Goal: Book appointment/travel/reservation

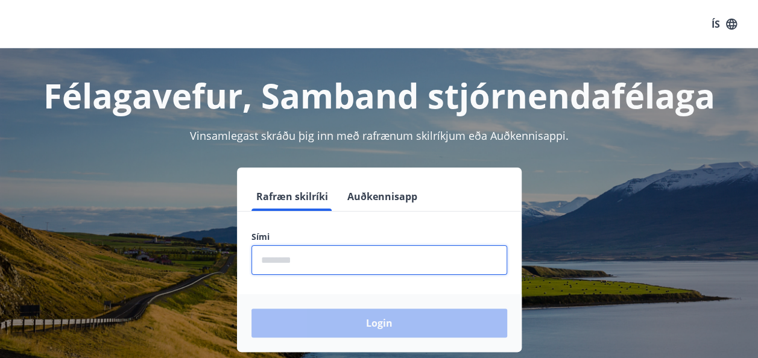
click at [318, 256] on input "phone" at bounding box center [379, 260] width 256 height 30
type input "********"
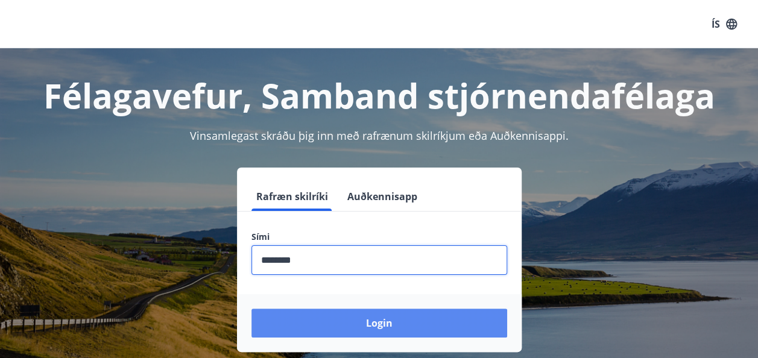
click at [378, 320] on button "Login" at bounding box center [379, 323] width 256 height 29
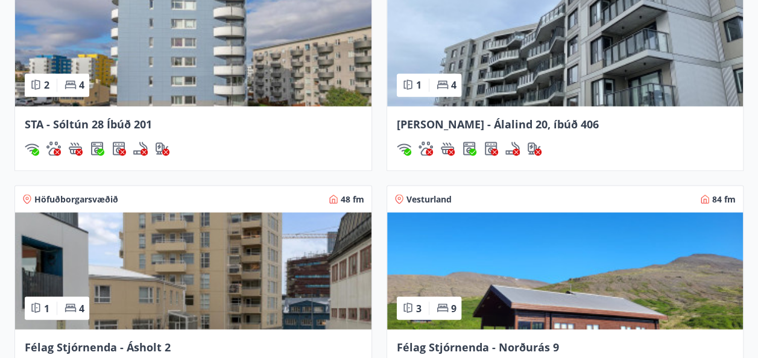
scroll to position [1134, 0]
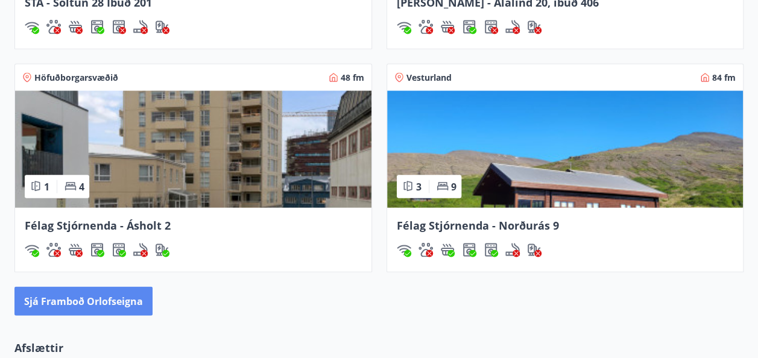
click at [75, 294] on button "Sjá framboð orlofseigna" at bounding box center [83, 300] width 138 height 29
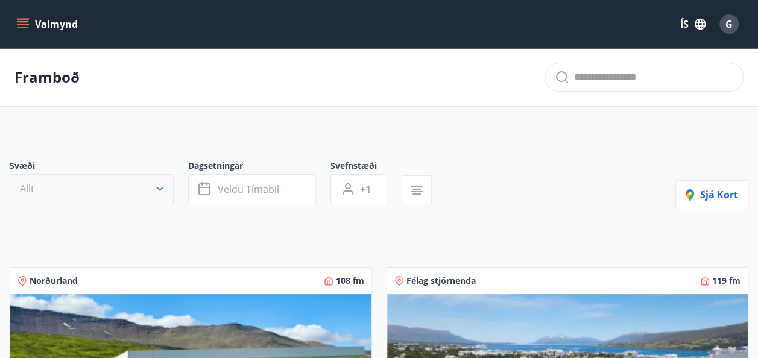
click at [160, 189] on icon "button" at bounding box center [159, 189] width 7 height 4
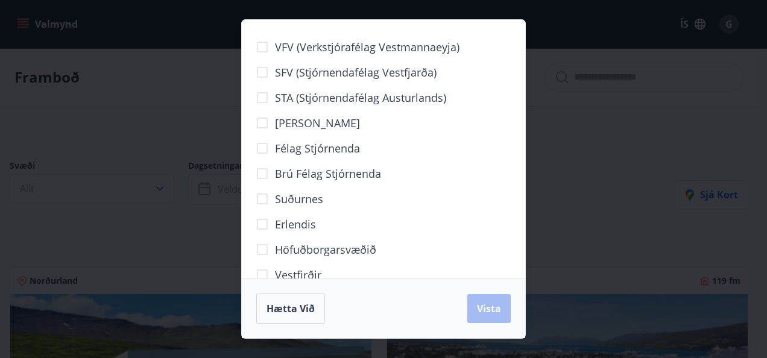
click at [469, 179] on div "Brú félag stjórnenda" at bounding box center [383, 173] width 255 height 25
click at [524, 172] on div "VFV (Verkstjórafélag Vestmannaeyja) SFV (Stjórnendafélag Vestfjarða) STA (Stjór…" at bounding box center [383, 149] width 283 height 259
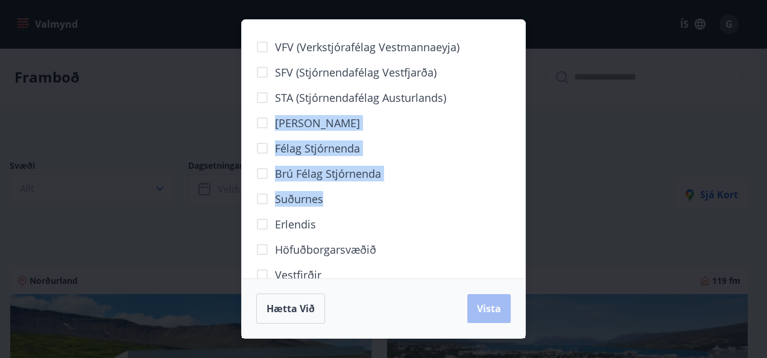
drag, startPoint x: 491, startPoint y: 103, endPoint x: 480, endPoint y: 196, distance: 93.5
click at [480, 196] on div "VFV (Verkstjórafélag Vestmannaeyja) SFV (Stjórnendafélag Vestfjarða) STA (Stjór…" at bounding box center [383, 211] width 255 height 355
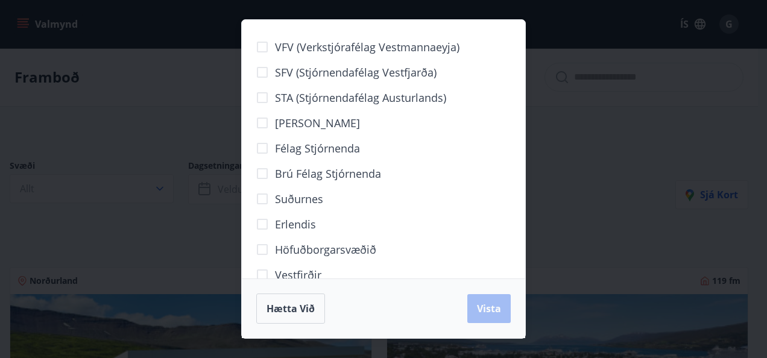
click at [480, 196] on div "Suðurnes" at bounding box center [383, 198] width 255 height 25
click at [370, 273] on div "Vestfirðir" at bounding box center [383, 274] width 255 height 25
click at [295, 304] on span "Hætta við" at bounding box center [291, 308] width 48 height 13
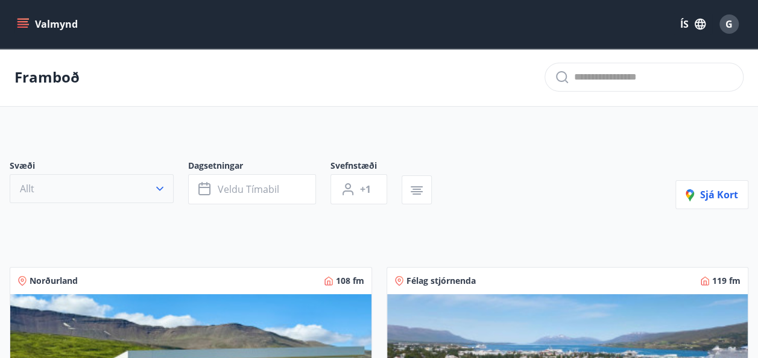
click at [162, 185] on icon "button" at bounding box center [160, 189] width 12 height 12
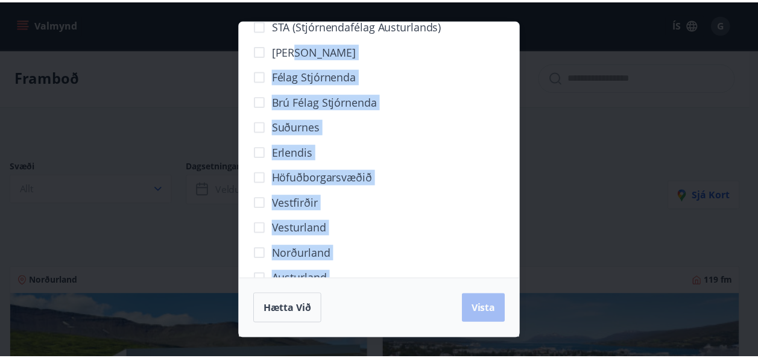
scroll to position [124, 0]
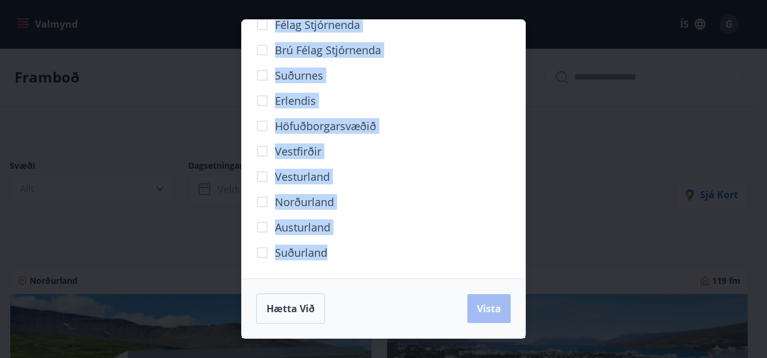
drag, startPoint x: 448, startPoint y: 115, endPoint x: 425, endPoint y: 252, distance: 139.4
click at [425, 252] on div "VFV (Verkstjórafélag Vestmannaeyja) SFV (Stjórnendafélag Vestfjarða) STA (Stjór…" at bounding box center [383, 88] width 255 height 355
drag, startPoint x: 425, startPoint y: 252, endPoint x: 386, endPoint y: 211, distance: 56.3
click at [386, 211] on div "Norðurland" at bounding box center [383, 201] width 255 height 25
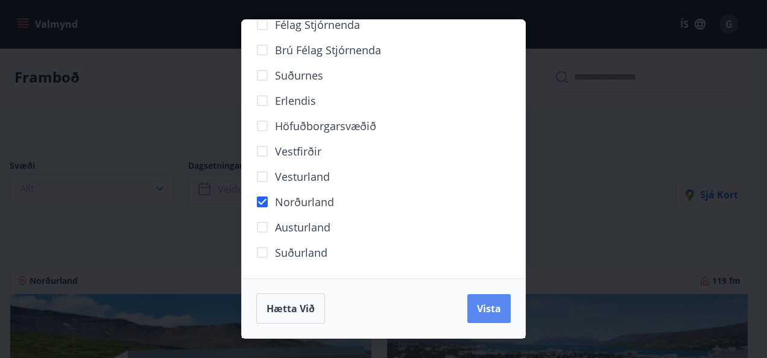
click at [491, 300] on button "Vista" at bounding box center [488, 308] width 43 height 29
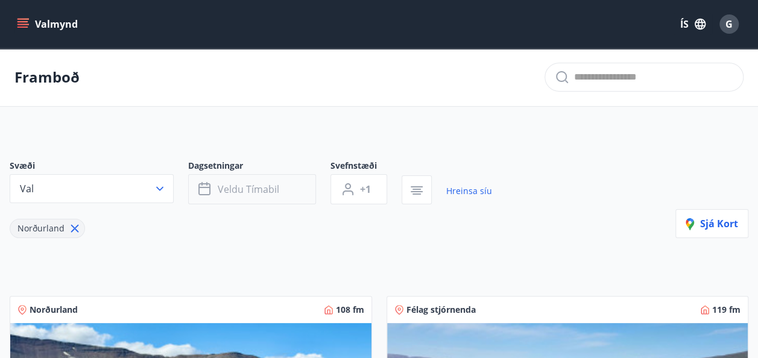
click at [203, 188] on icon "button" at bounding box center [205, 189] width 14 height 14
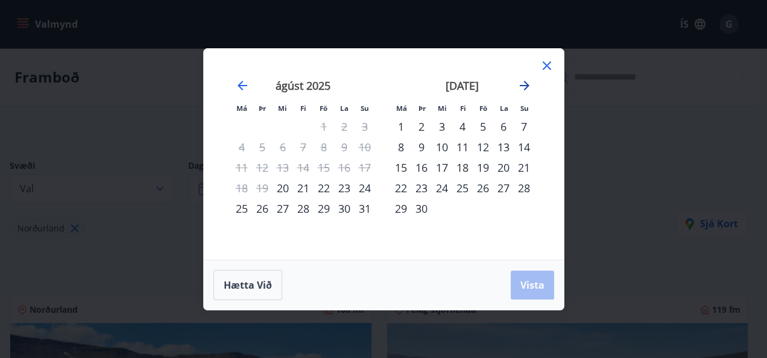
click at [524, 81] on icon "Move forward to switch to the next month." at bounding box center [524, 85] width 14 height 14
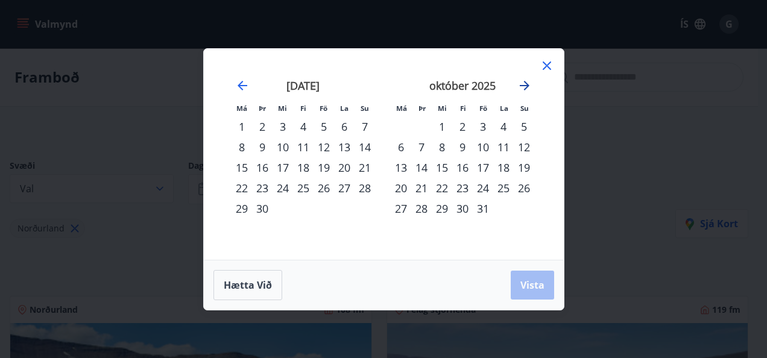
click at [524, 81] on icon "Move forward to switch to the next month." at bounding box center [524, 85] width 14 height 14
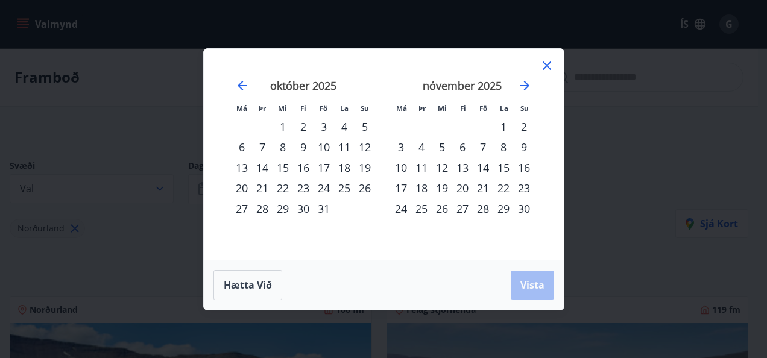
click at [525, 166] on div "16" at bounding box center [524, 167] width 21 height 21
click at [482, 185] on div "21" at bounding box center [483, 188] width 21 height 21
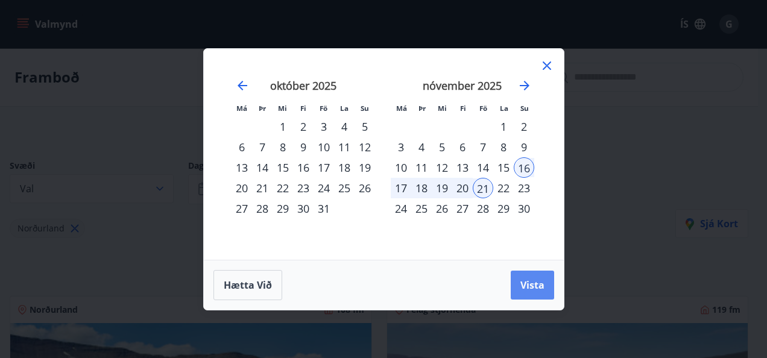
click at [526, 280] on span "Vista" at bounding box center [532, 285] width 24 height 13
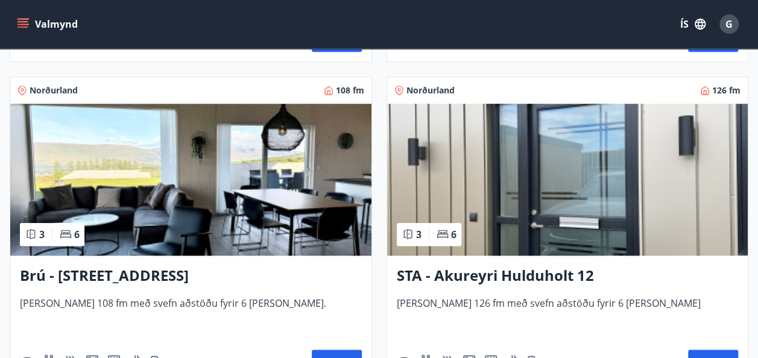
scroll to position [603, 0]
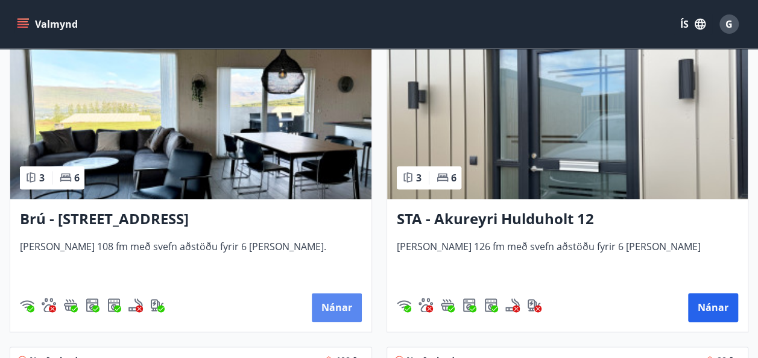
click at [342, 309] on button "Nánar" at bounding box center [337, 307] width 50 height 29
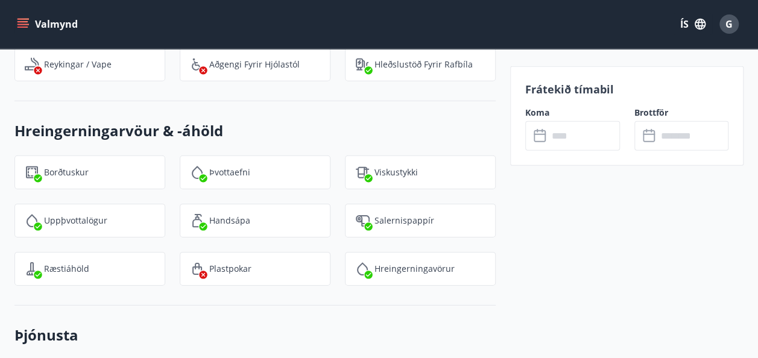
scroll to position [1833, 0]
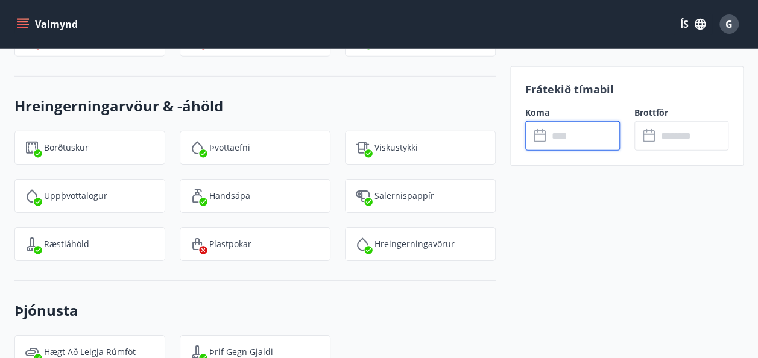
click at [573, 140] on input "text" at bounding box center [584, 136] width 72 height 30
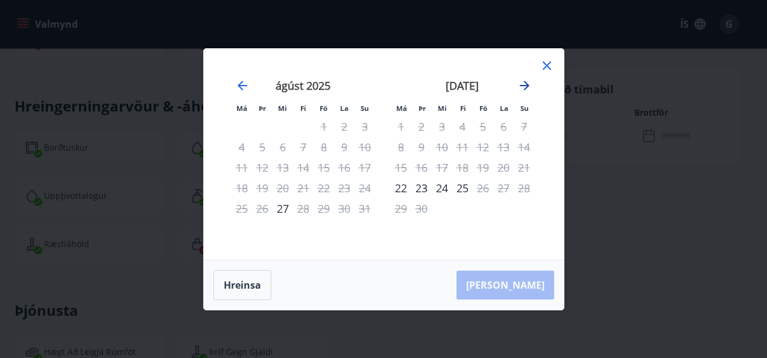
click at [525, 85] on icon "Move forward to switch to the next month." at bounding box center [525, 86] width 10 height 10
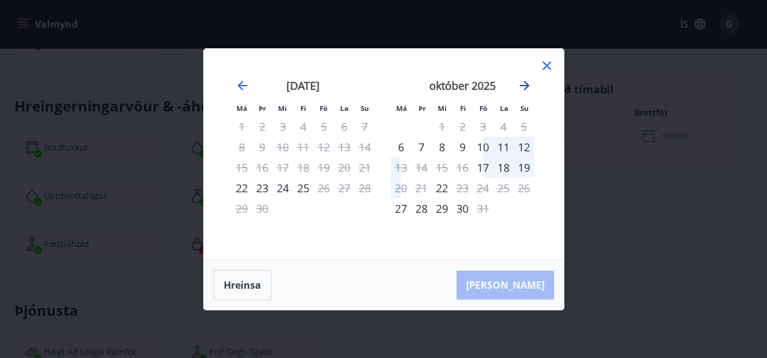
click at [525, 85] on icon "Move forward to switch to the next month." at bounding box center [525, 86] width 10 height 10
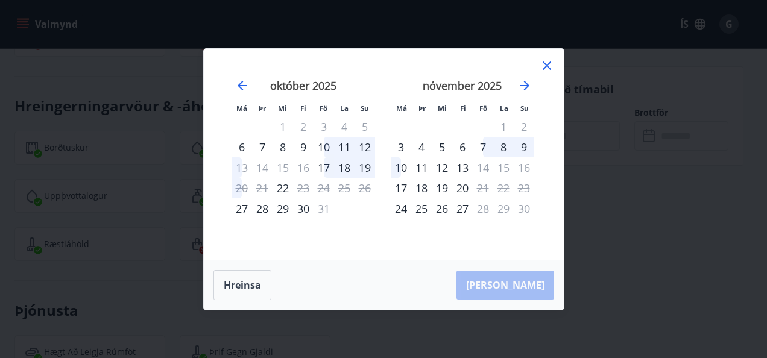
click at [545, 69] on icon at bounding box center [547, 66] width 14 height 14
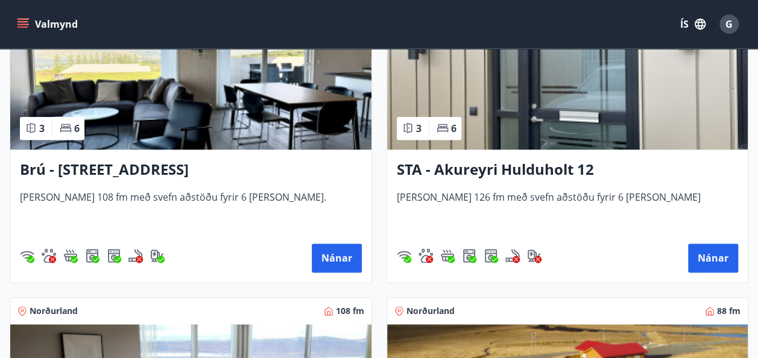
scroll to position [617, 0]
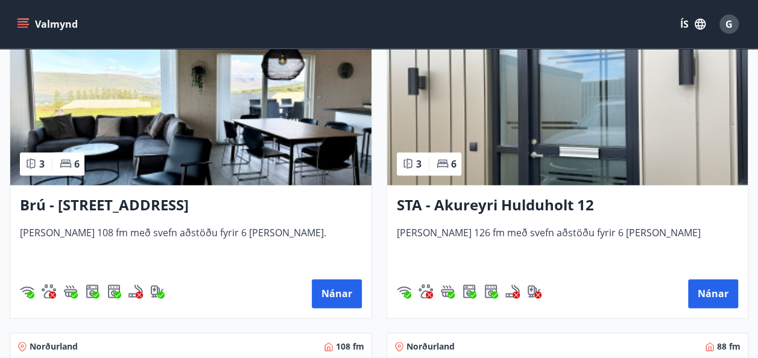
click at [513, 147] on img at bounding box center [567, 109] width 361 height 152
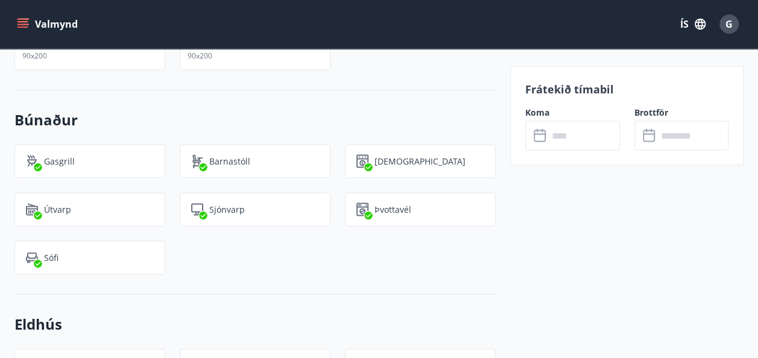
scroll to position [1093, 0]
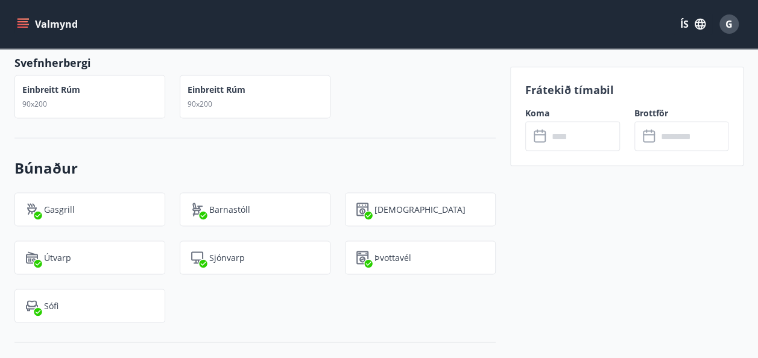
click at [537, 136] on icon at bounding box center [541, 136] width 14 height 14
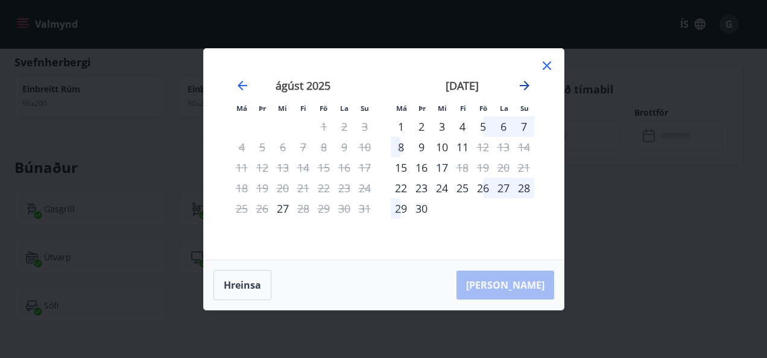
click at [525, 83] on icon "Move forward to switch to the next month." at bounding box center [524, 85] width 14 height 14
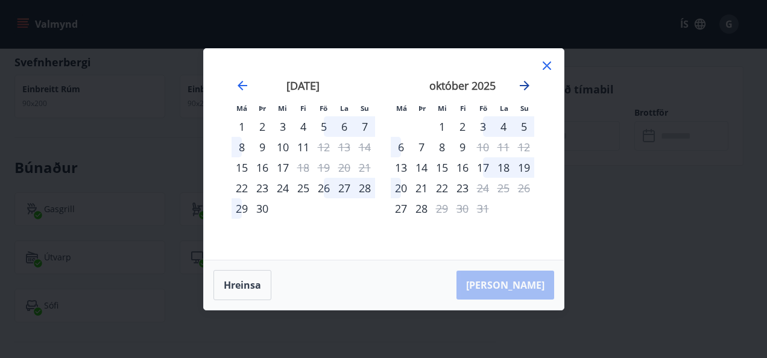
click at [525, 83] on icon "Move forward to switch to the next month." at bounding box center [524, 85] width 14 height 14
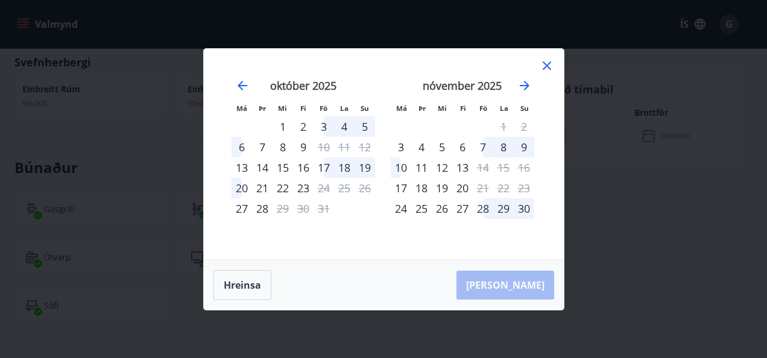
click at [527, 166] on div "16" at bounding box center [524, 167] width 21 height 21
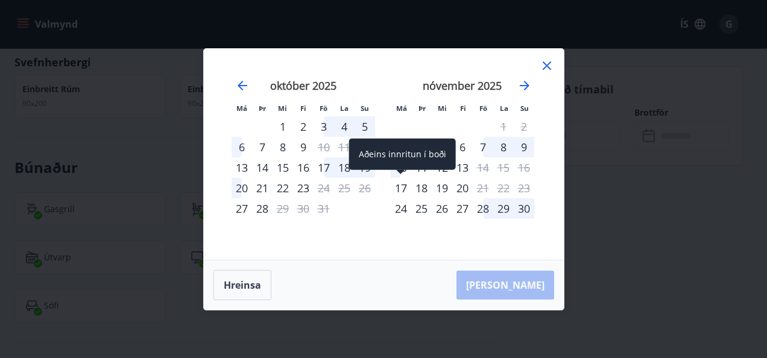
click at [403, 188] on div "17" at bounding box center [401, 188] width 21 height 21
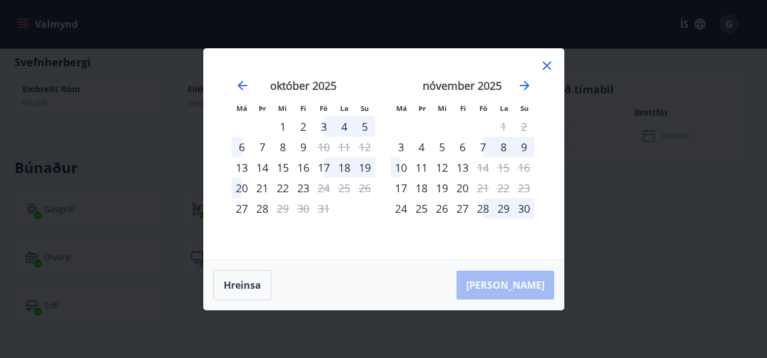
click at [546, 62] on icon at bounding box center [547, 66] width 14 height 14
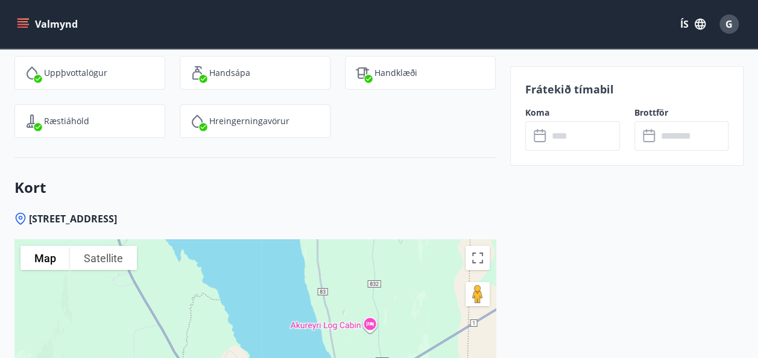
scroll to position [1954, 0]
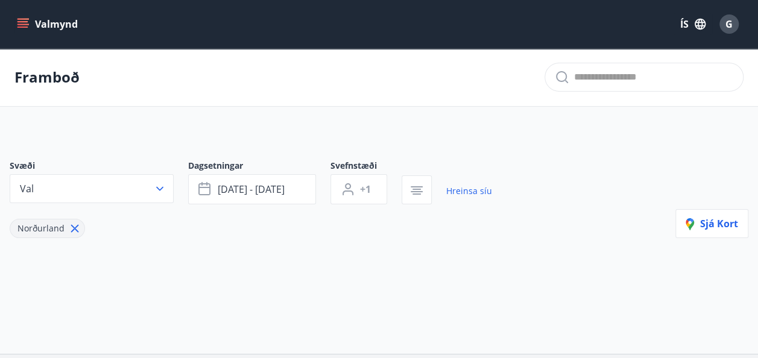
click at [23, 19] on icon "menu" at bounding box center [23, 19] width 13 height 1
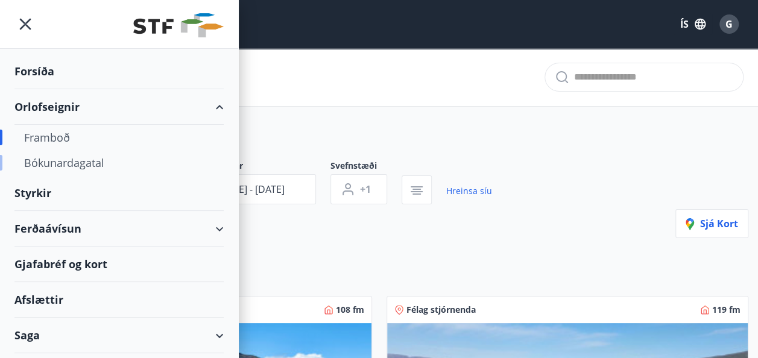
click at [95, 159] on div "Bókunardagatal" at bounding box center [119, 162] width 190 height 25
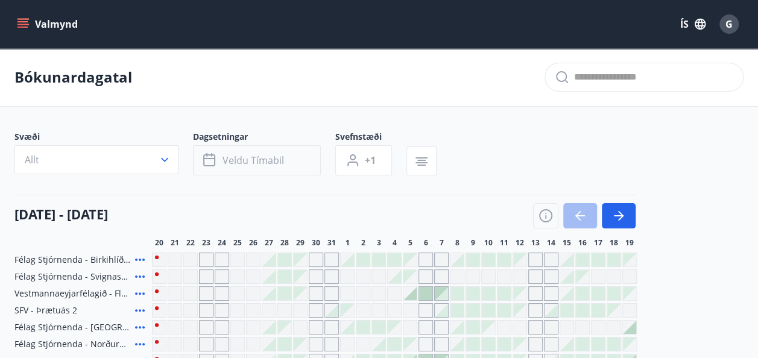
click at [308, 164] on button "Veldu tímabil" at bounding box center [257, 160] width 128 height 30
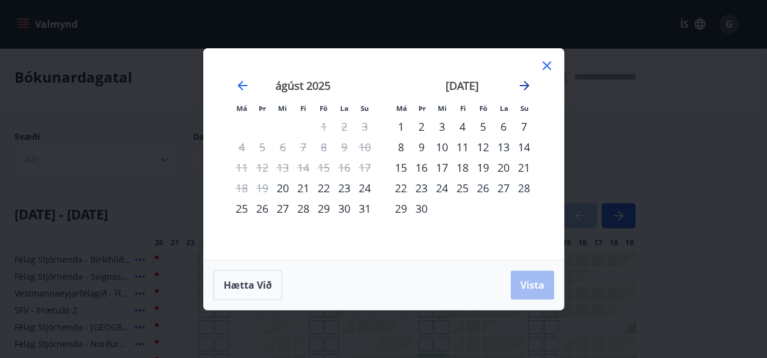
click at [526, 86] on icon "Move forward to switch to the next month." at bounding box center [525, 86] width 10 height 10
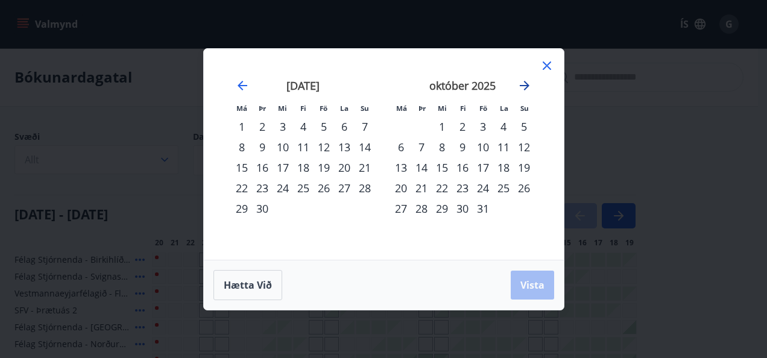
click at [526, 86] on icon "Move forward to switch to the next month." at bounding box center [525, 86] width 10 height 10
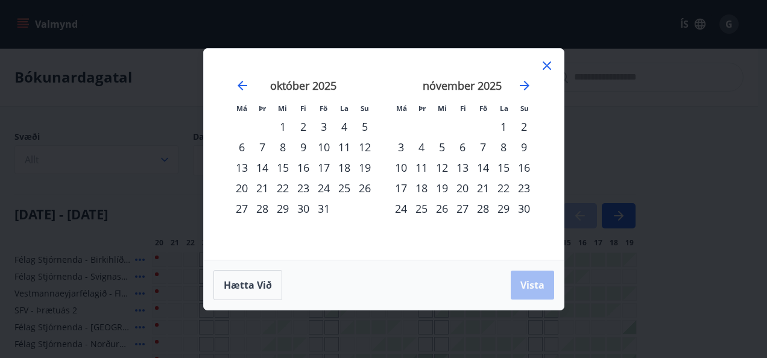
click at [525, 168] on div "16" at bounding box center [524, 167] width 21 height 21
click at [479, 188] on div "21" at bounding box center [483, 188] width 21 height 21
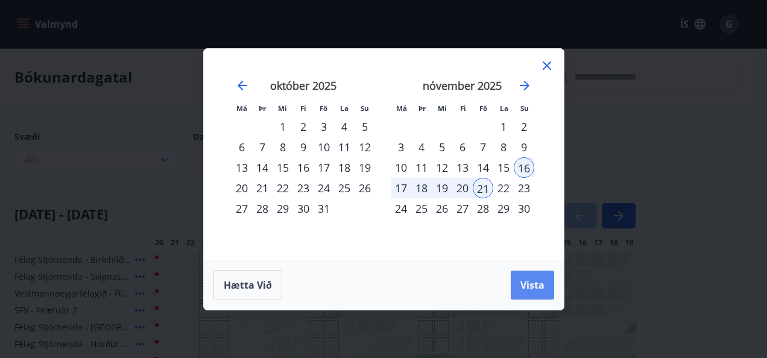
click at [532, 279] on span "Vista" at bounding box center [532, 285] width 24 height 13
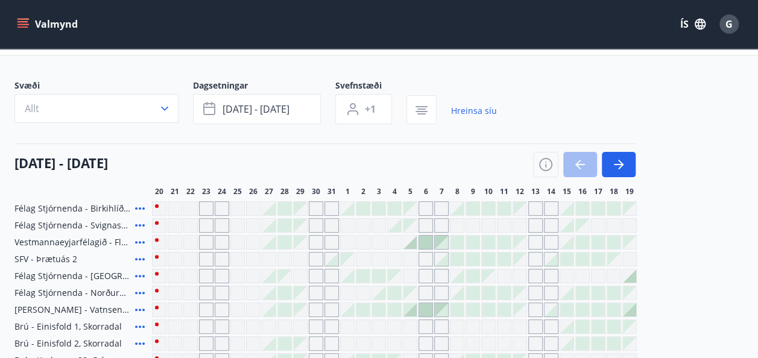
scroll to position [50, 0]
click at [426, 110] on icon "button" at bounding box center [421, 111] width 14 height 14
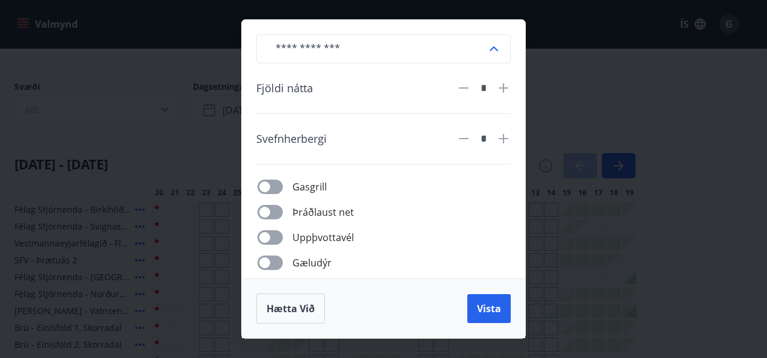
click at [497, 48] on icon at bounding box center [494, 49] width 14 height 14
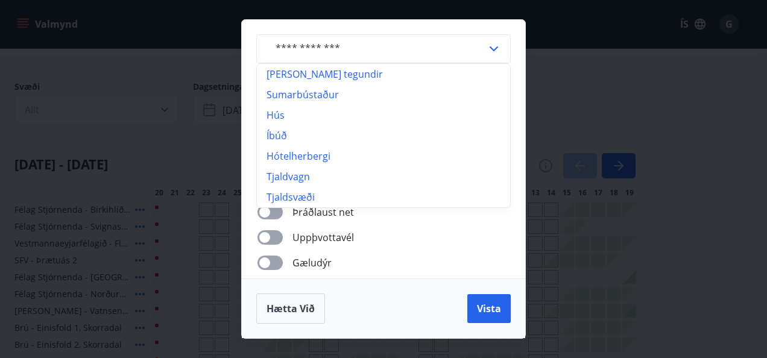
click at [277, 134] on li "Íbúð" at bounding box center [383, 135] width 253 height 21
type input "****"
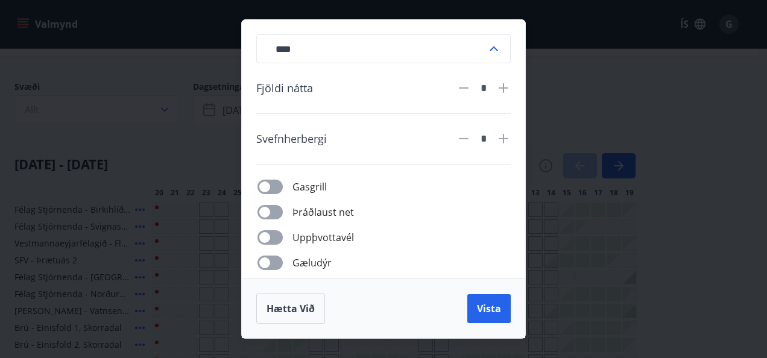
click at [505, 88] on icon at bounding box center [504, 88] width 10 height 10
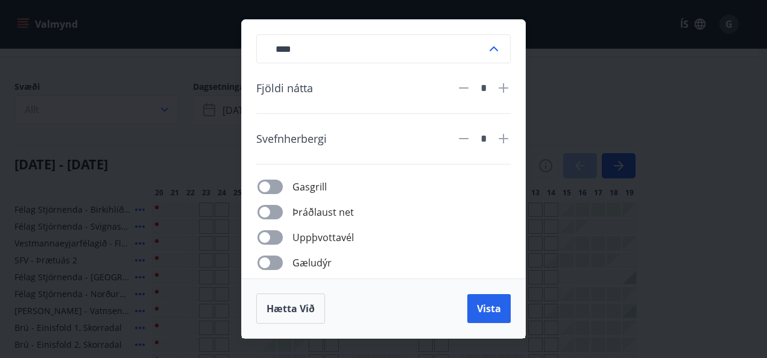
type input "*"
click at [503, 139] on icon at bounding box center [503, 138] width 14 height 14
type input "*"
click at [492, 308] on span "Vista" at bounding box center [489, 308] width 24 height 13
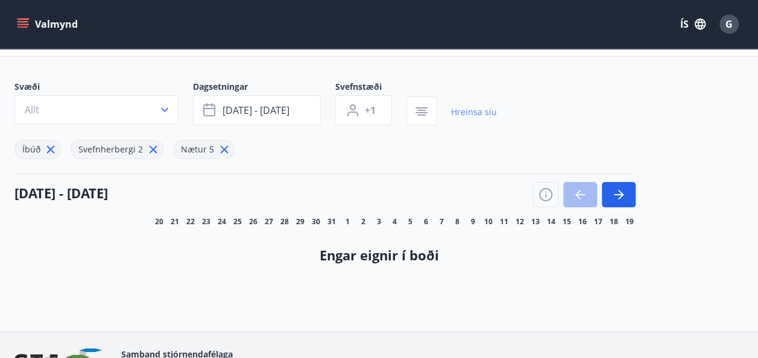
click at [467, 111] on link "Hreinsa síu" at bounding box center [474, 112] width 46 height 27
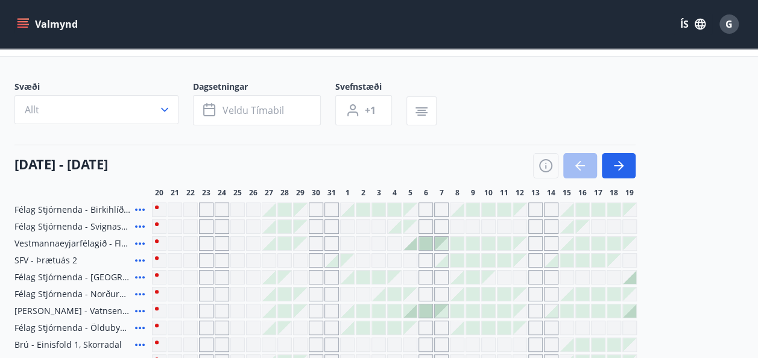
type input "*"
